Goal: Transaction & Acquisition: Purchase product/service

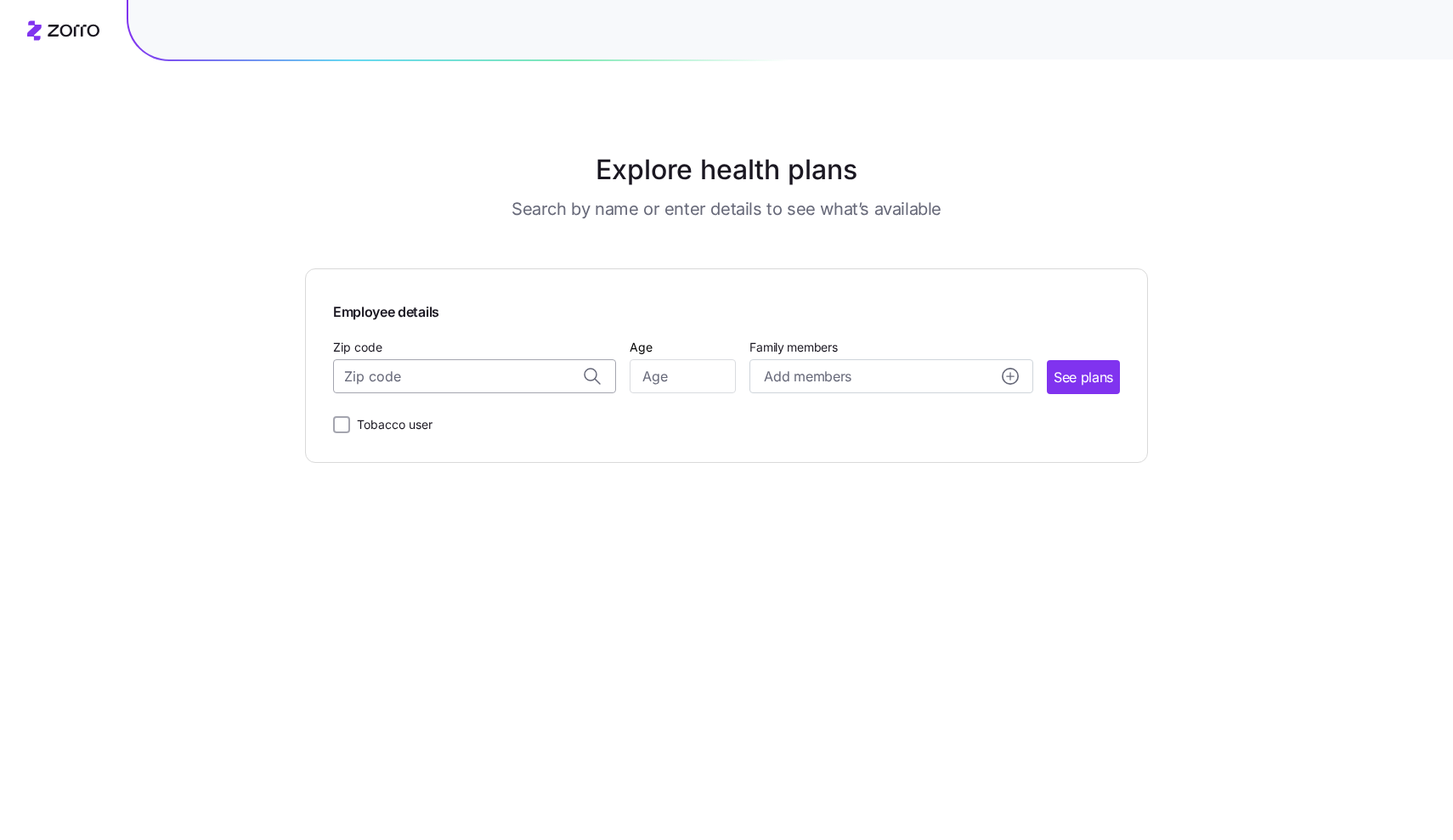
click at [557, 374] on input "Zip code" at bounding box center [474, 376] width 283 height 34
click at [545, 422] on span "02360, [GEOGRAPHIC_DATA], [GEOGRAPHIC_DATA]" at bounding box center [472, 420] width 238 height 21
type input "02360, [GEOGRAPHIC_DATA], [GEOGRAPHIC_DATA]"
click at [676, 374] on input "Age" at bounding box center [683, 376] width 107 height 34
type input "59"
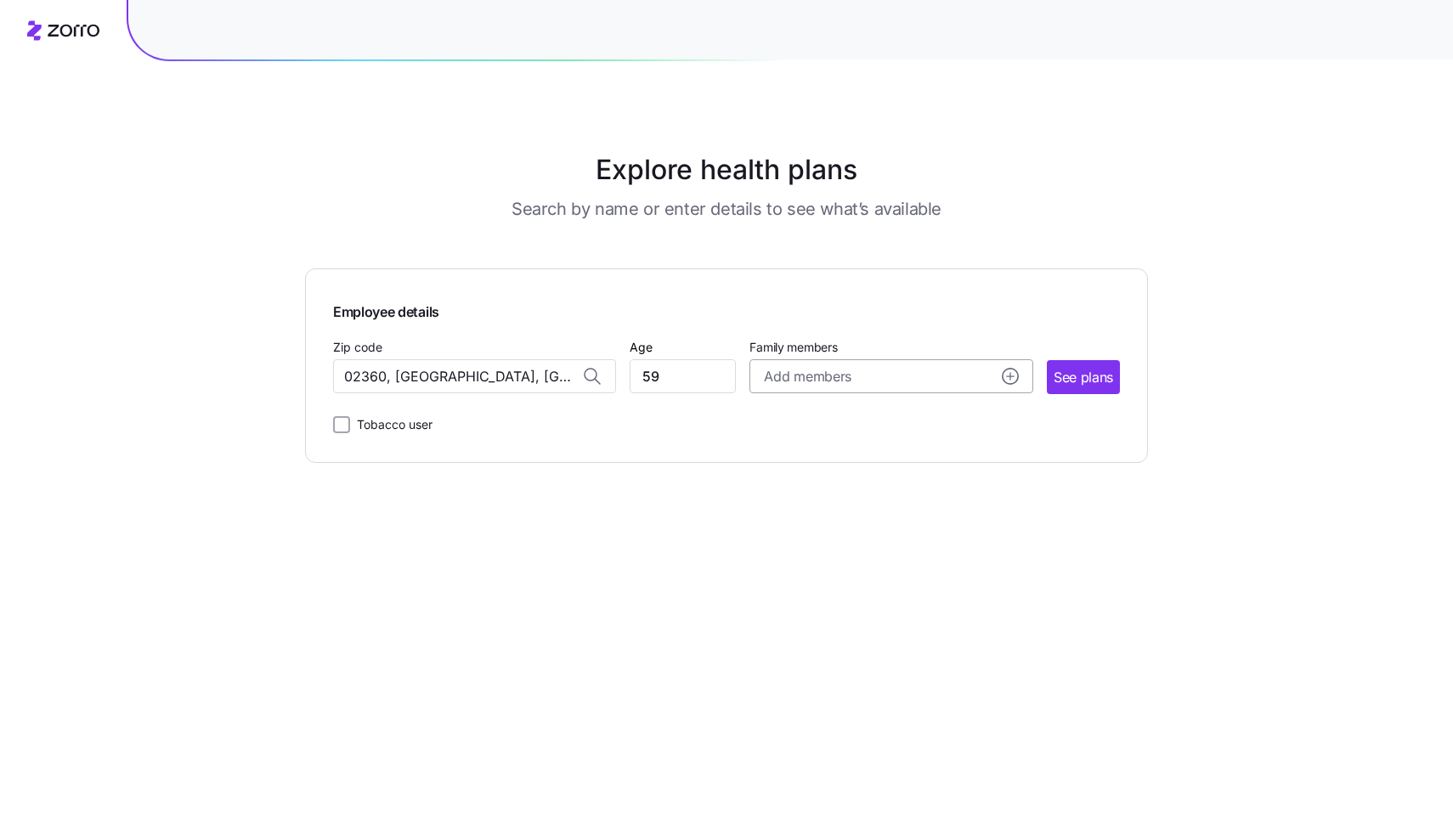
click at [854, 370] on div "Add members" at bounding box center [891, 376] width 254 height 21
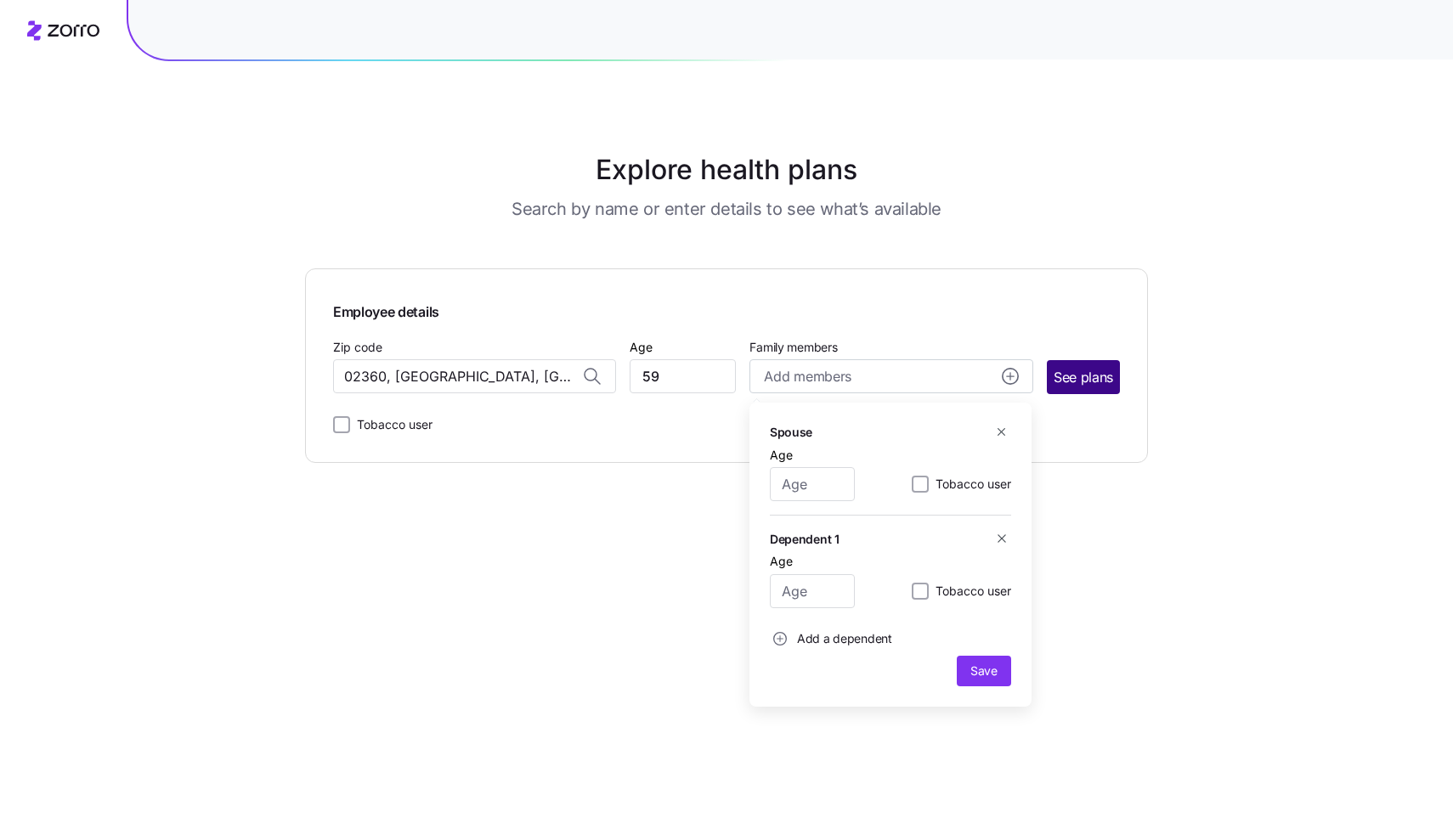
click at [1080, 377] on span "See plans" at bounding box center [1083, 377] width 59 height 21
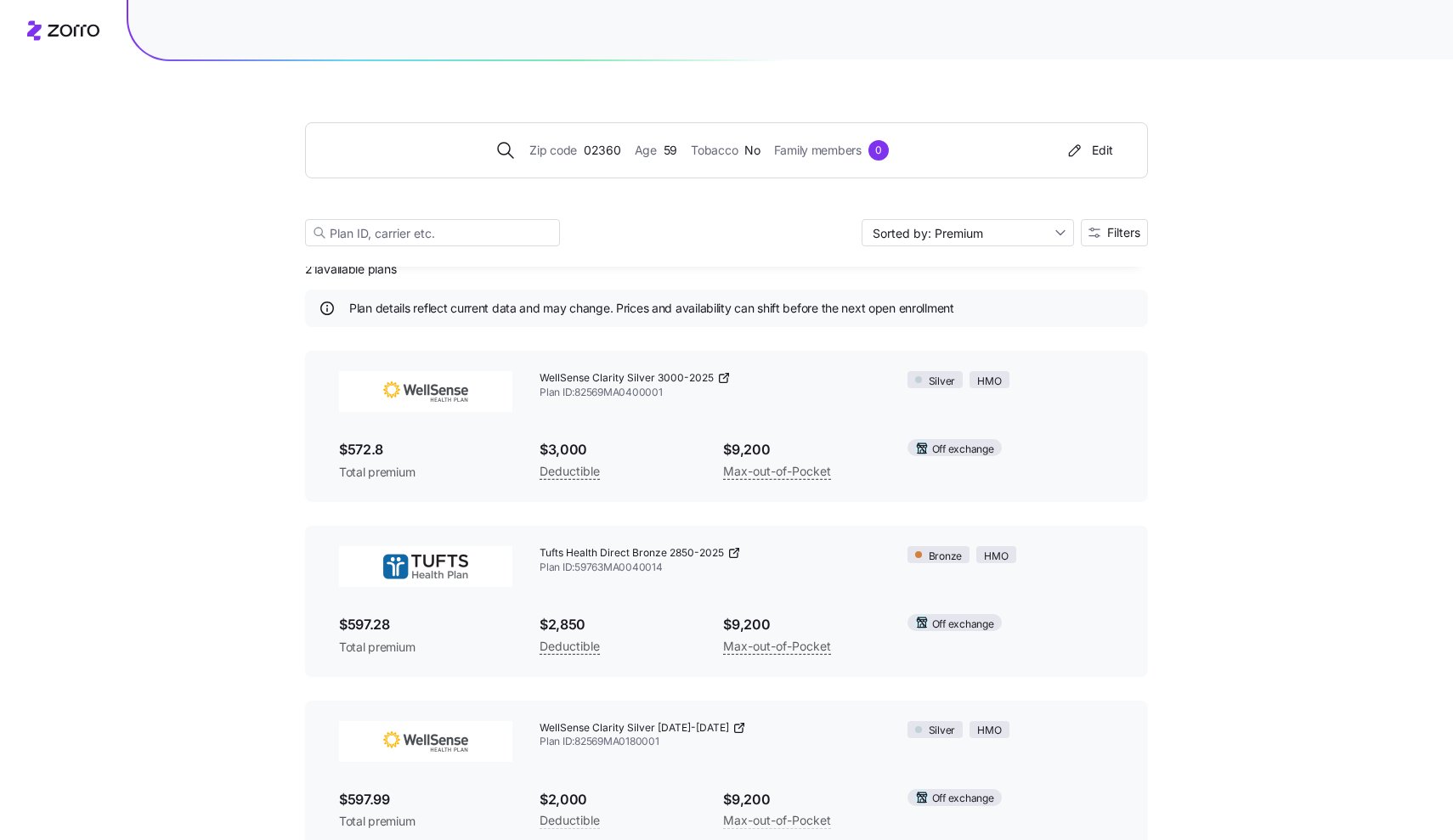
scroll to position [-1, 0]
